Goal: Information Seeking & Learning: Understand process/instructions

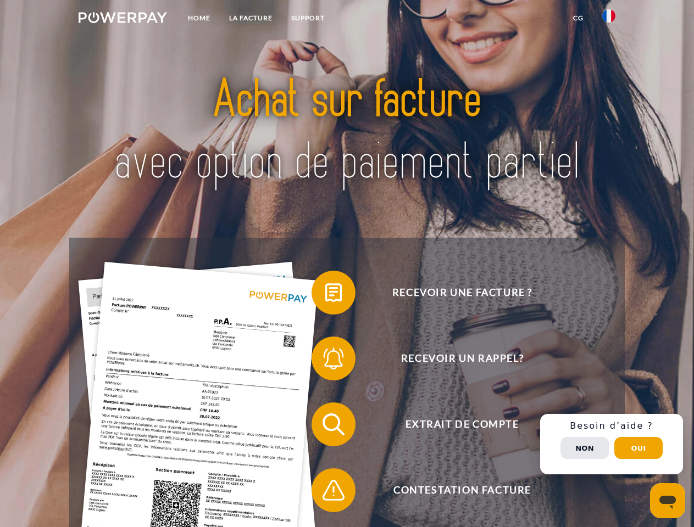
click at [122, 19] on img at bounding box center [123, 17] width 88 height 11
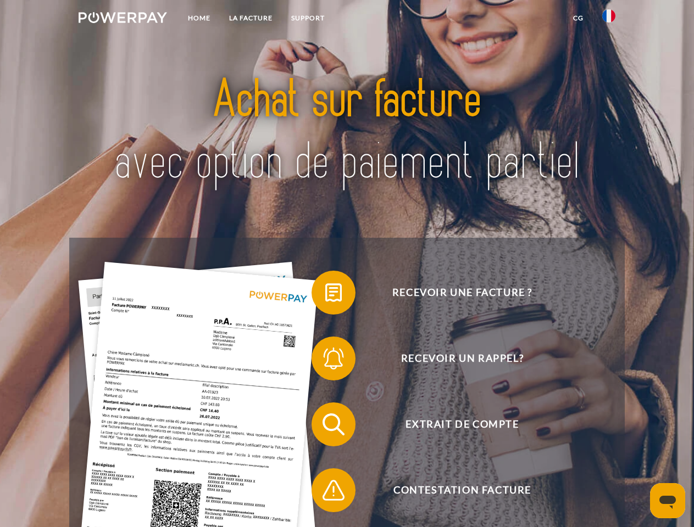
click at [609, 19] on img at bounding box center [608, 15] width 13 height 13
click at [578, 18] on link "CG" at bounding box center [578, 18] width 29 height 20
click at [325, 295] on span at bounding box center [316, 292] width 55 height 55
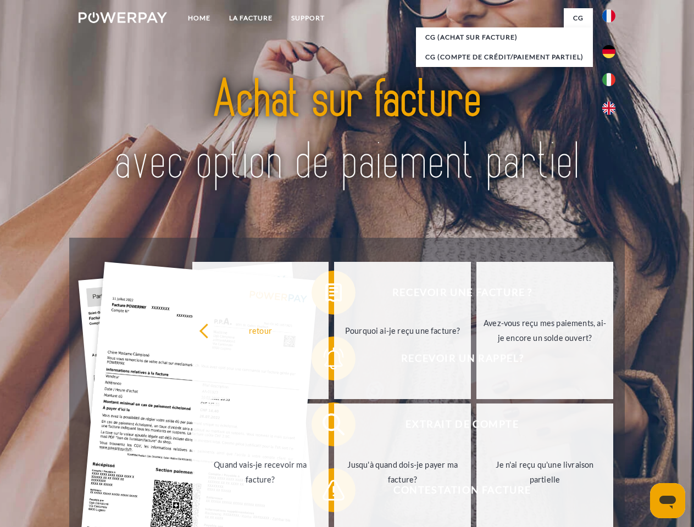
click at [334, 361] on link "Pourquoi ai-je reçu une facture?" at bounding box center [402, 330] width 137 height 137
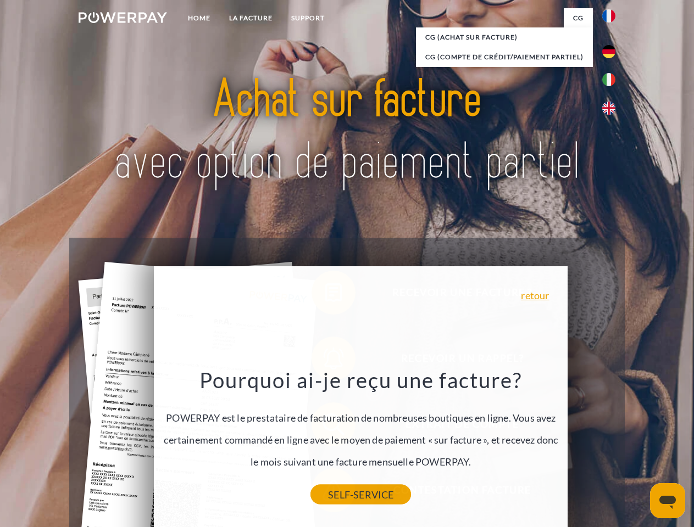
click at [325, 493] on link "SELF-SERVICE" at bounding box center [360, 495] width 101 height 20
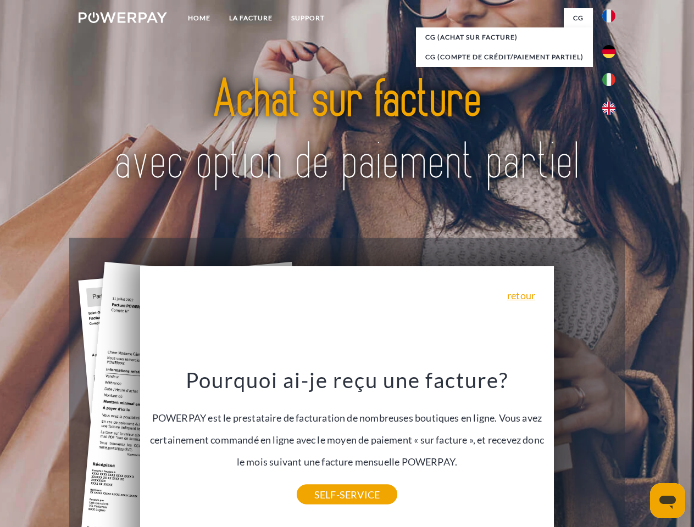
click at [611, 444] on div "Recevoir une facture ? Recevoir un rappel? Extrait de compte retour" at bounding box center [346, 457] width 555 height 439
click at [584, 447] on span "Extrait de compte" at bounding box center [461, 425] width 269 height 44
click at [638, 448] on header "Home LA FACTURE Support" at bounding box center [347, 379] width 694 height 758
